Goal: Task Accomplishment & Management: Use online tool/utility

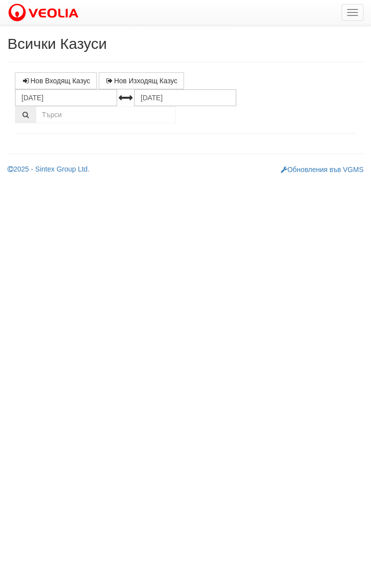
select select "1"
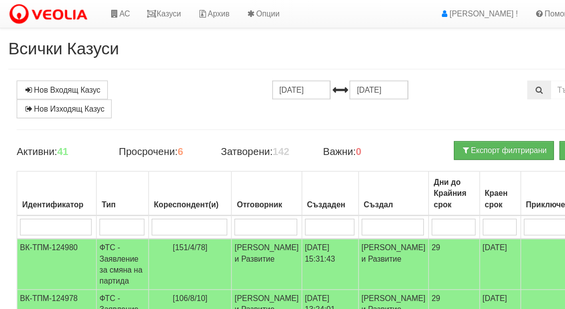
click at [103, 10] on icon at bounding box center [102, 12] width 9 height 7
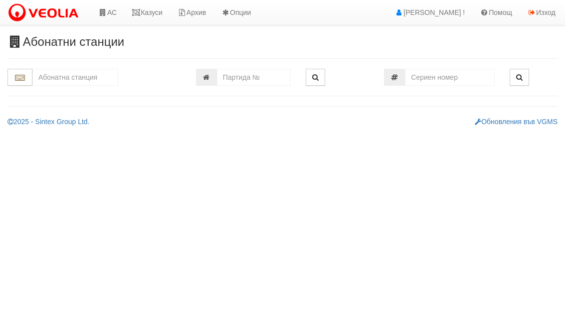
click at [75, 79] on input "text" at bounding box center [75, 77] width 86 height 17
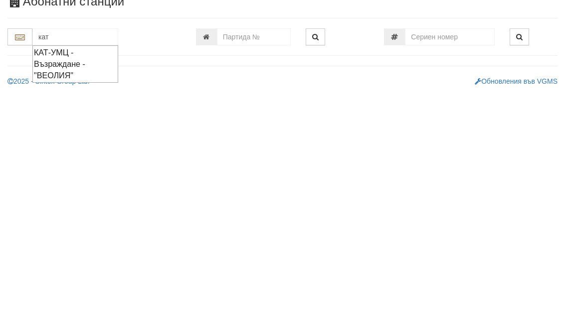
click at [50, 87] on div "КАТ-УМЦ - Възраждане - "ВЕОЛИЯ"" at bounding box center [75, 104] width 83 height 34
type input "КАТ-УМЦ - Възраждане - "ВЕОЛИЯ""
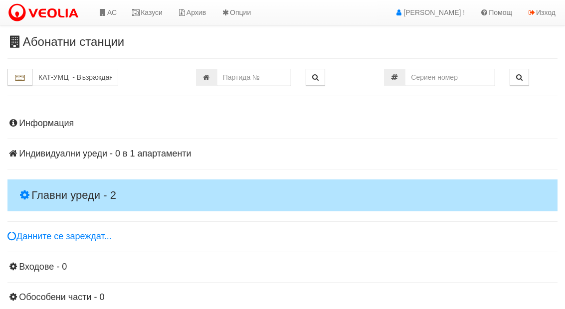
click at [65, 182] on h4 "Главни уреди - 2" at bounding box center [282, 196] width 550 height 32
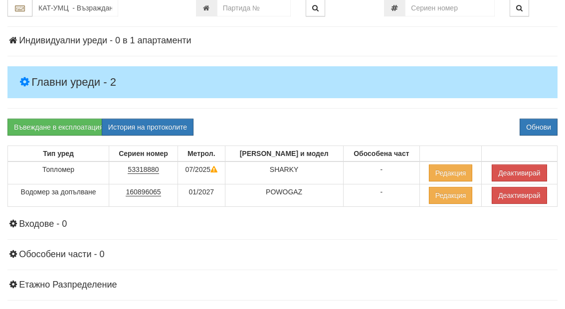
scroll to position [114, 0]
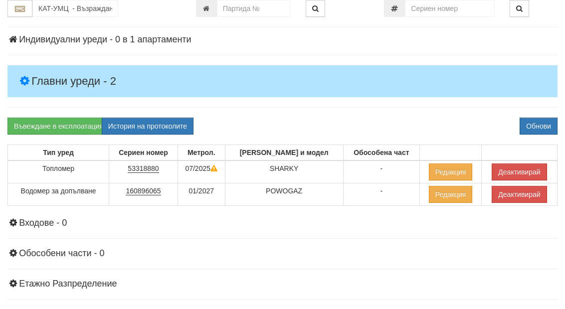
click at [526, 171] on button "Деактивирай" at bounding box center [519, 172] width 55 height 17
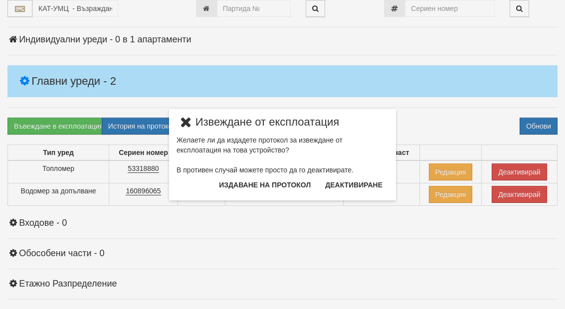
click at [283, 183] on button "Издаване на протокол" at bounding box center [265, 185] width 104 height 16
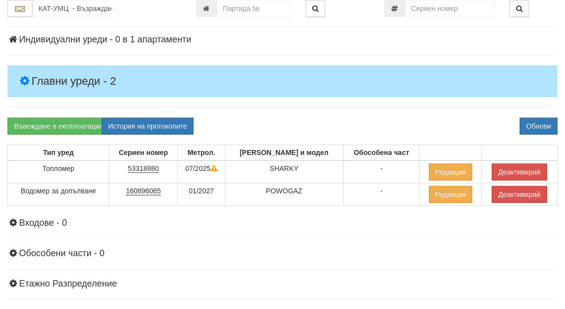
scroll to position [154, 0]
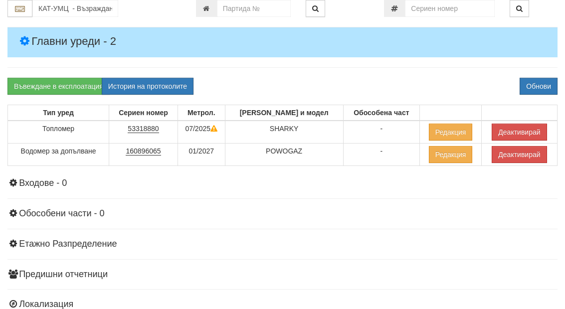
click at [541, 86] on button "Обнови" at bounding box center [539, 86] width 38 height 17
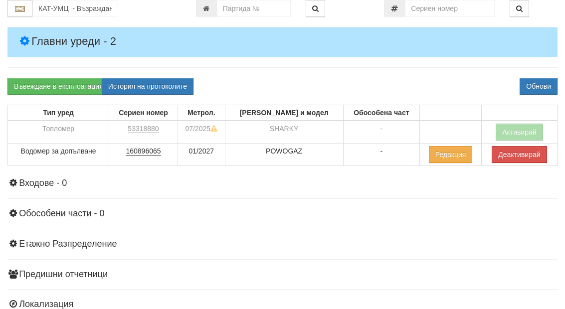
click at [515, 151] on button "Деактивирай" at bounding box center [519, 154] width 55 height 17
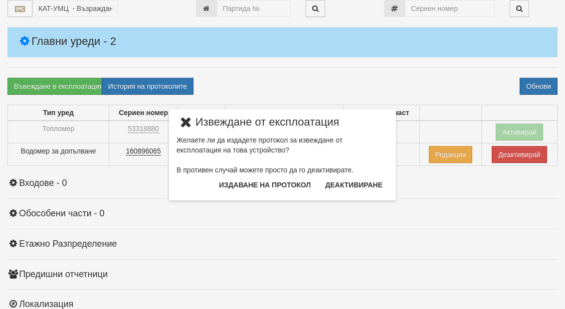
click at [288, 180] on button "Издаване на протокол" at bounding box center [265, 185] width 104 height 16
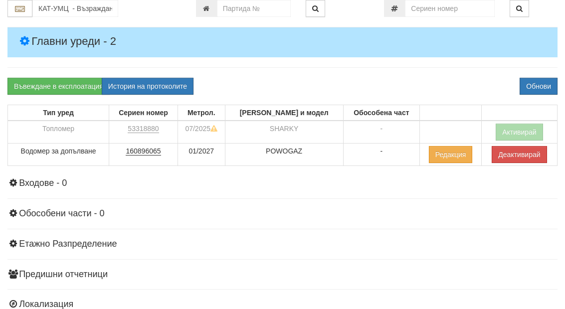
click at [548, 81] on button "Обнови" at bounding box center [539, 86] width 38 height 17
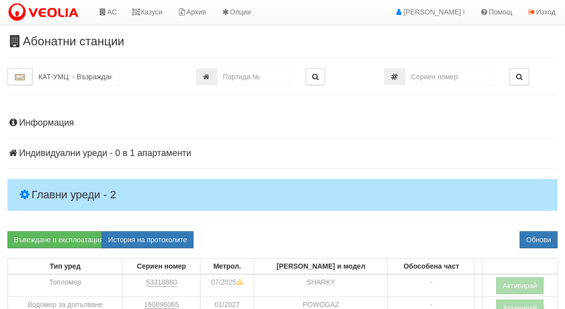
scroll to position [0, 0]
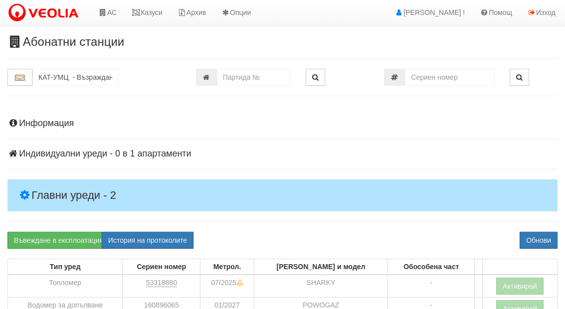
click at [113, 16] on link "АС" at bounding box center [107, 12] width 33 height 25
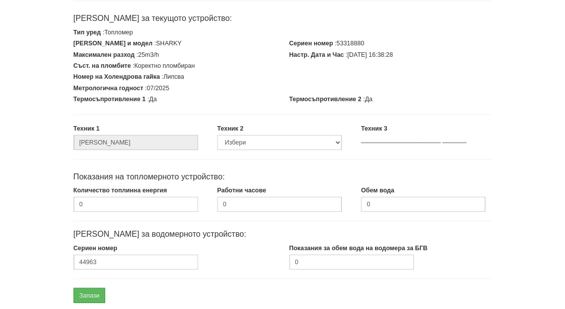
scroll to position [172, 0]
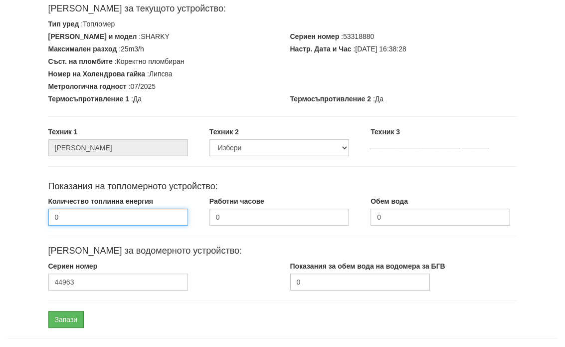
click at [96, 212] on input "0" at bounding box center [118, 217] width 140 height 17
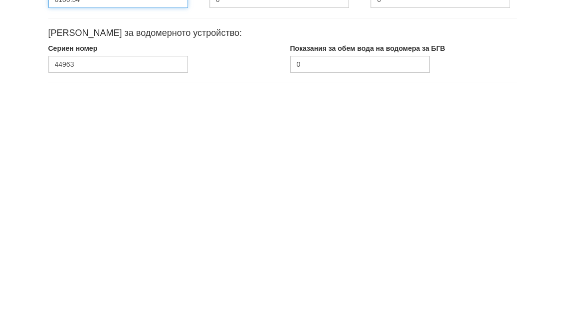
type input "6106.54"
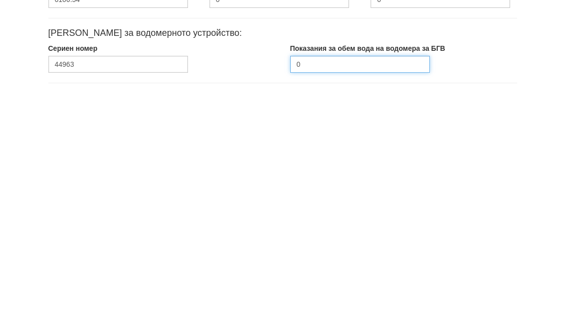
click at [379, 273] on input "0" at bounding box center [360, 281] width 140 height 17
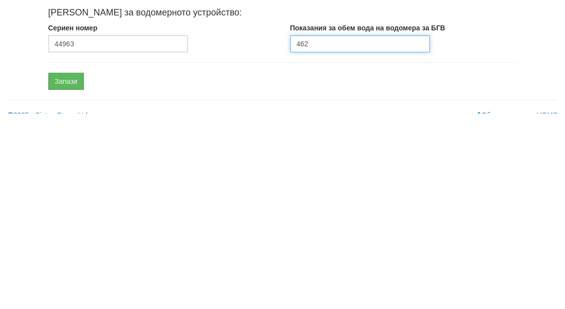
scroll to position [226, 0]
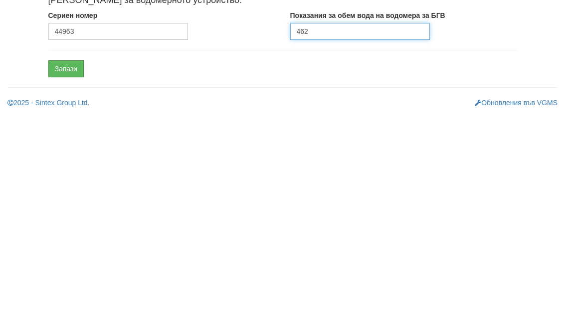
type input "462"
click at [66, 256] on input "Запази" at bounding box center [66, 264] width 36 height 17
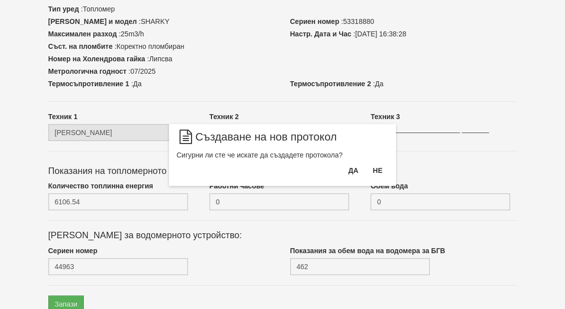
click at [357, 172] on button "Да" at bounding box center [353, 171] width 22 height 16
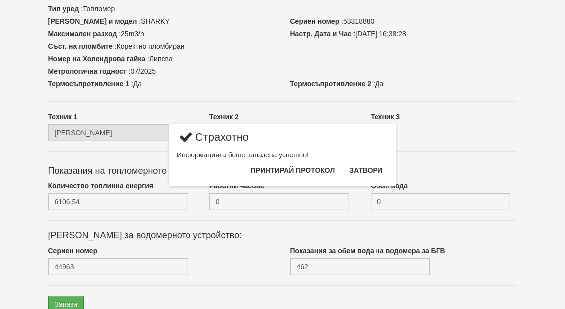
click at [372, 169] on button "Затвори" at bounding box center [365, 171] width 45 height 16
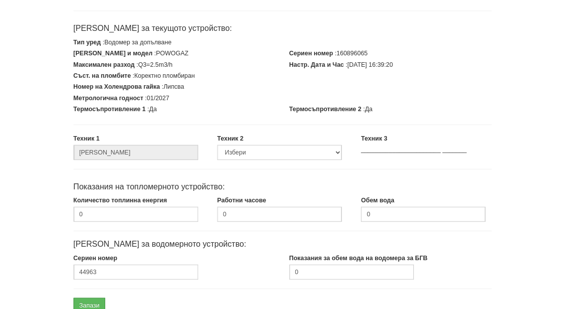
scroll to position [187, 0]
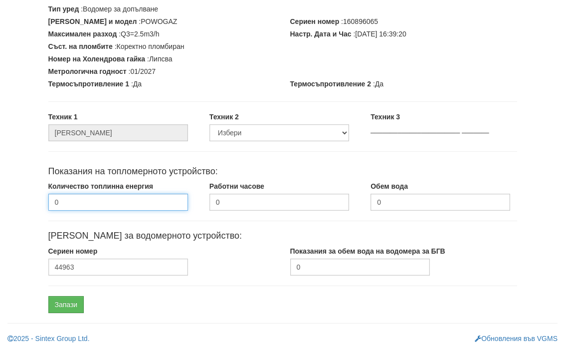
click at [102, 194] on input "0" at bounding box center [118, 202] width 140 height 17
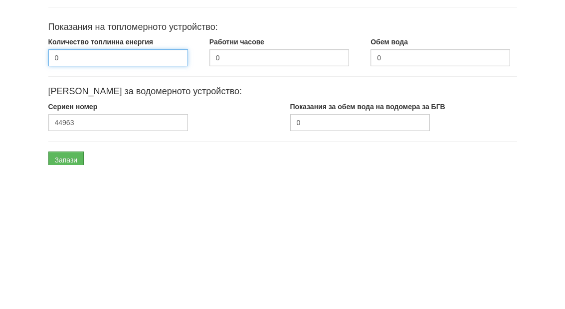
click at [111, 194] on input "0" at bounding box center [118, 202] width 140 height 17
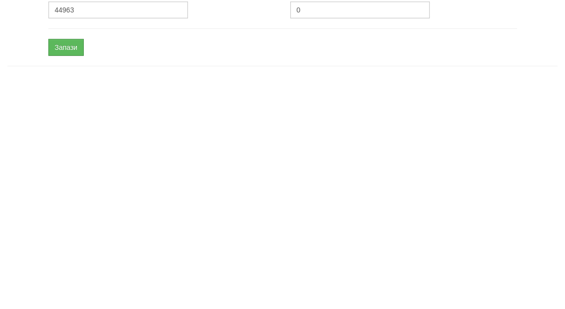
scroll to position [226, 0]
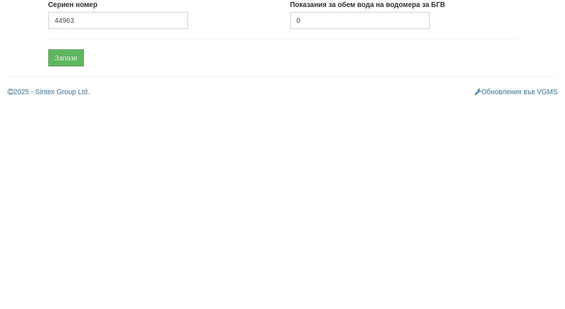
type input "6106.54"
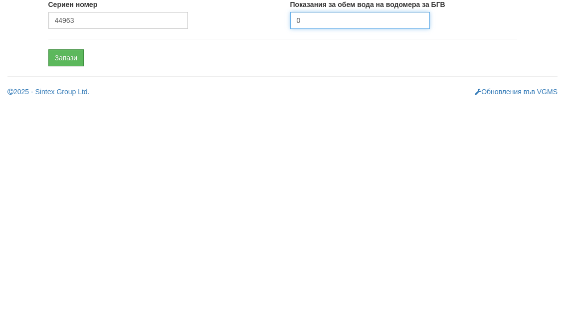
click at [373, 219] on input "0" at bounding box center [360, 227] width 140 height 17
type input "462"
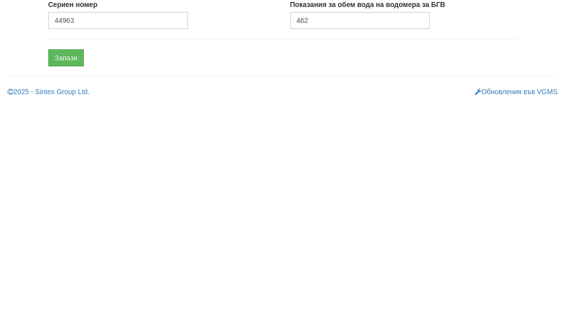
click at [66, 256] on input "Запази" at bounding box center [66, 264] width 36 height 17
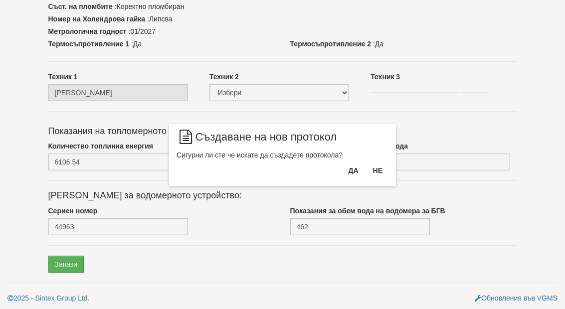
click at [354, 171] on button "Да" at bounding box center [353, 171] width 22 height 16
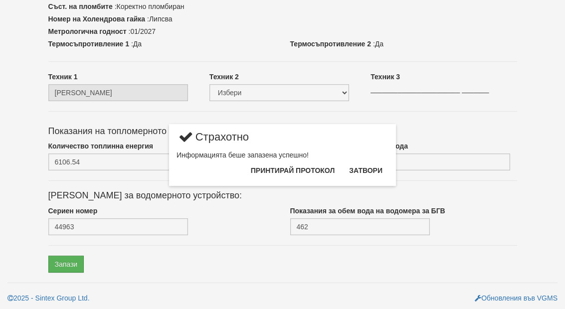
click at [370, 171] on button "Затвори" at bounding box center [365, 171] width 45 height 16
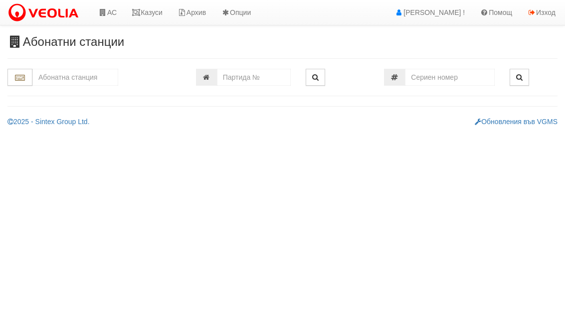
click at [72, 76] on input "text" at bounding box center [75, 77] width 86 height 17
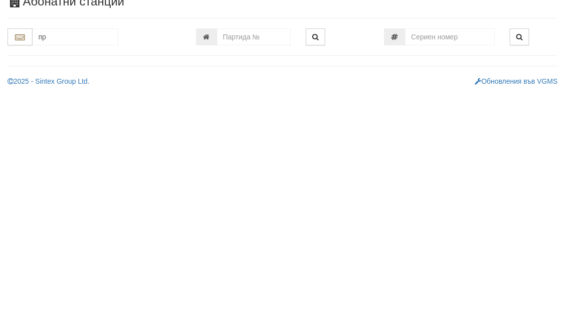
type input "про"
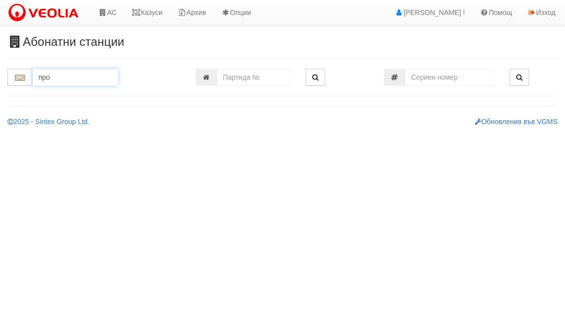
click at [91, 78] on input "про" at bounding box center [75, 77] width 86 height 17
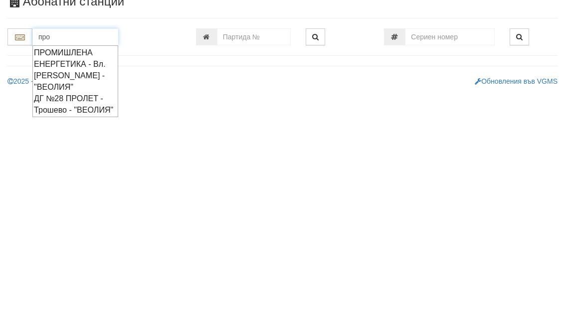
click at [64, 87] on div "ПРОМИШЛЕНА ЕНЕРГЕТИКА - Вл. [PERSON_NAME] - "ВЕОЛИЯ"" at bounding box center [75, 110] width 83 height 46
type input "ПРОМИШЛЕНА ЕНЕРГЕТИКА - Вл. [PERSON_NAME] - "ВЕОЛИЯ""
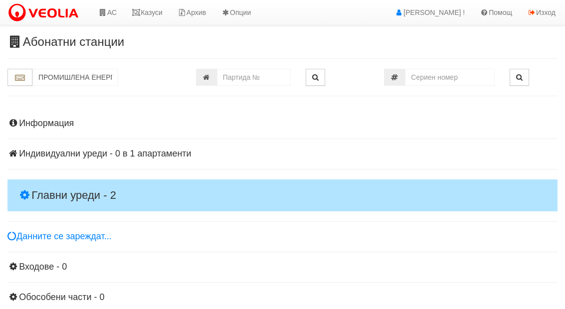
click at [79, 182] on h4 "Главни уреди - 2" at bounding box center [282, 196] width 550 height 32
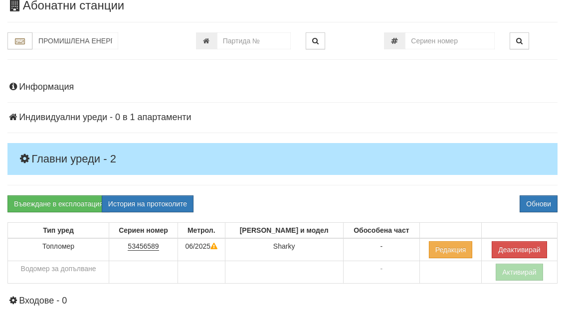
scroll to position [37, 0]
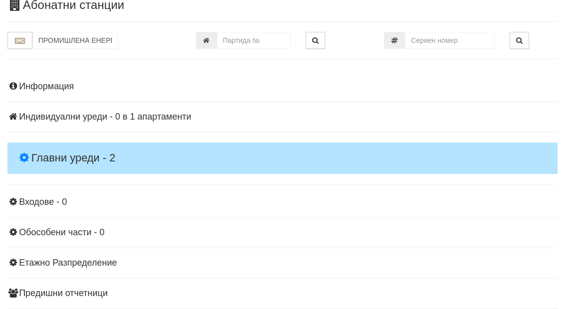
click at [56, 143] on h4 "Главни уреди - 2" at bounding box center [282, 158] width 550 height 31
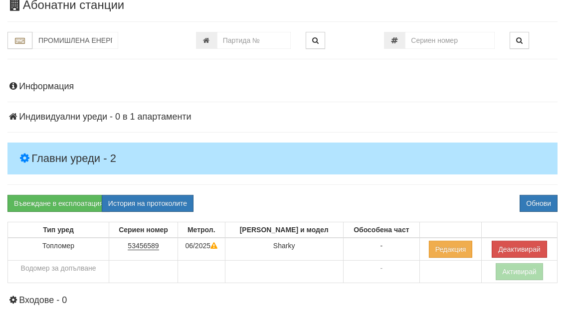
click at [525, 242] on button "Деактивирай" at bounding box center [519, 249] width 55 height 17
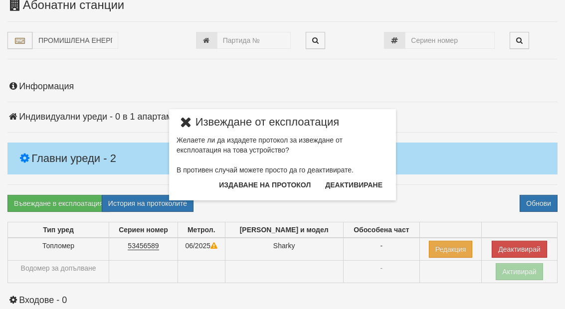
click at [295, 185] on button "Издаване на протокол" at bounding box center [265, 185] width 104 height 16
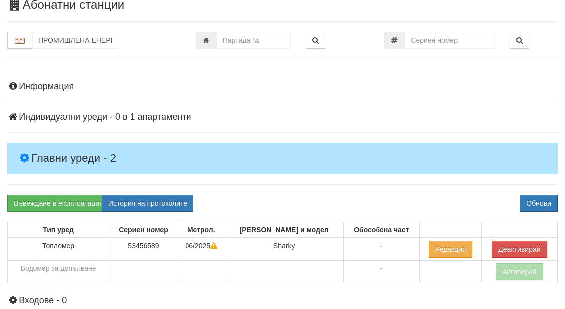
scroll to position [77, 0]
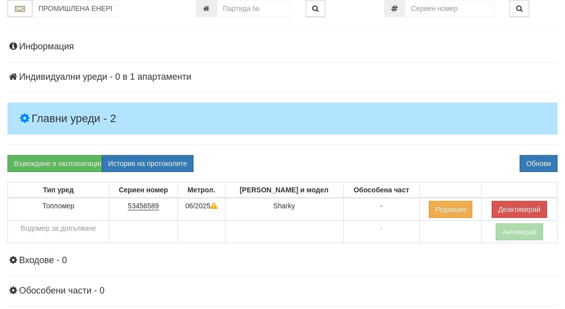
click at [543, 161] on button "Обнови" at bounding box center [539, 163] width 38 height 17
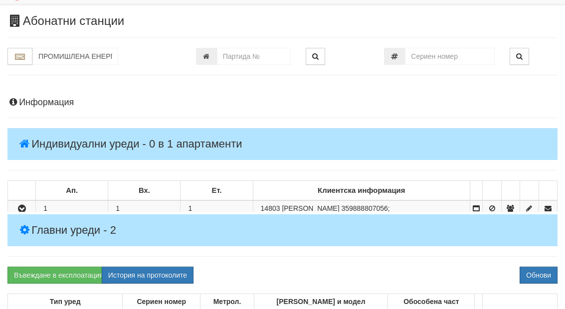
scroll to position [0, 0]
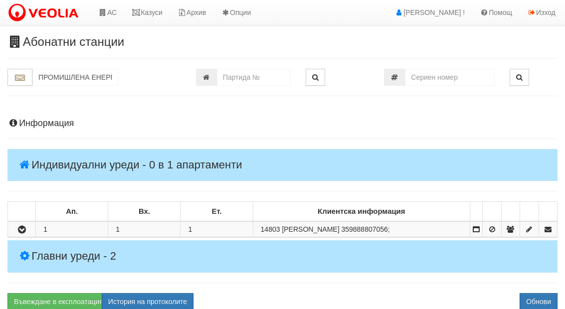
click at [154, 20] on link "Казуси" at bounding box center [147, 12] width 46 height 25
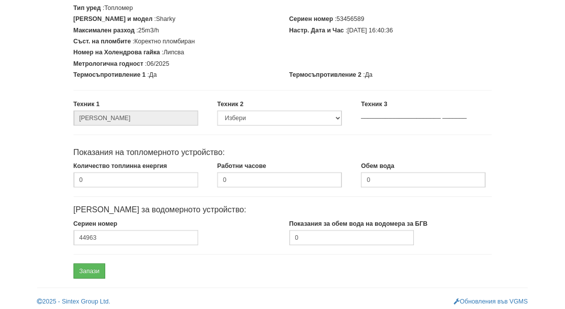
scroll to position [187, 0]
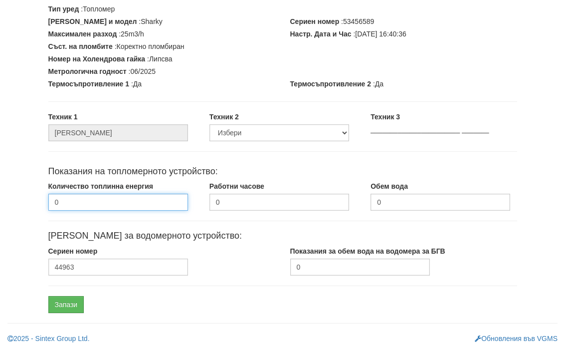
click at [97, 201] on input "0" at bounding box center [118, 202] width 140 height 17
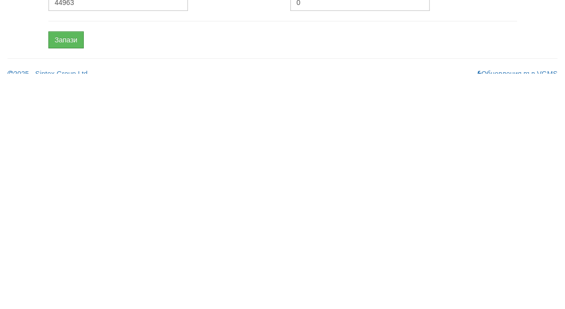
scroll to position [216, 0]
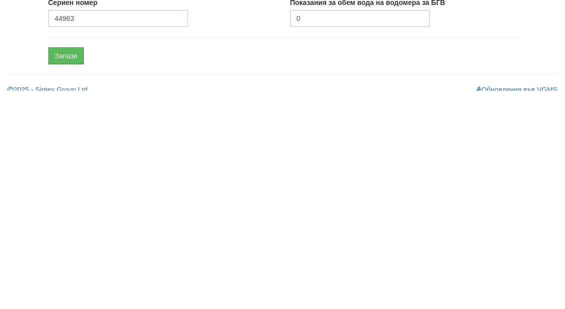
type input "1677.39"
click at [396, 229] on input "0" at bounding box center [360, 237] width 140 height 17
type input "0"
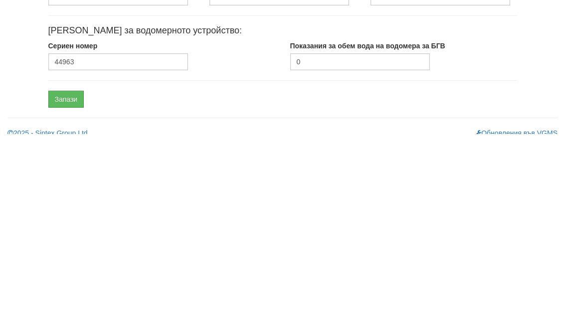
click at [70, 266] on input "Запази" at bounding box center [66, 274] width 36 height 17
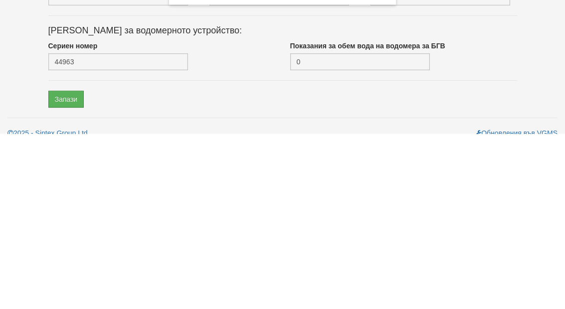
scroll to position [187, 0]
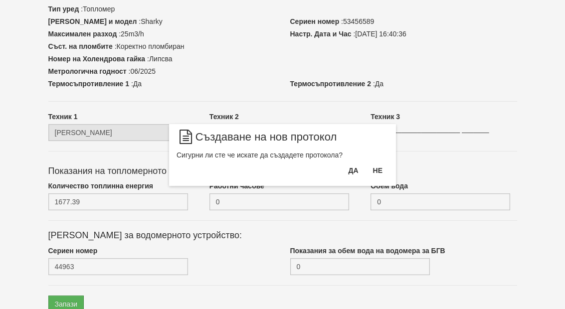
click at [355, 176] on button "Да" at bounding box center [353, 171] width 22 height 16
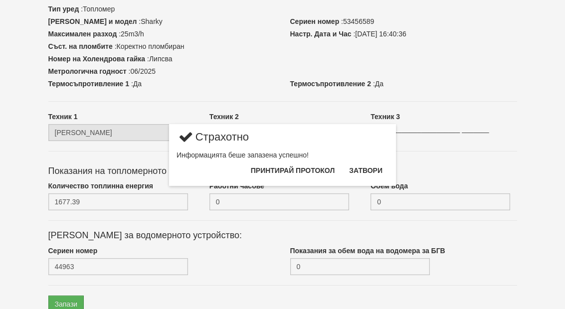
click at [370, 171] on button "Затвори" at bounding box center [365, 171] width 45 height 16
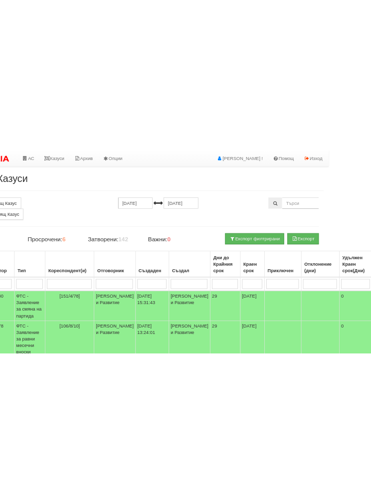
scroll to position [0, 65]
